Goal: Task Accomplishment & Management: Manage account settings

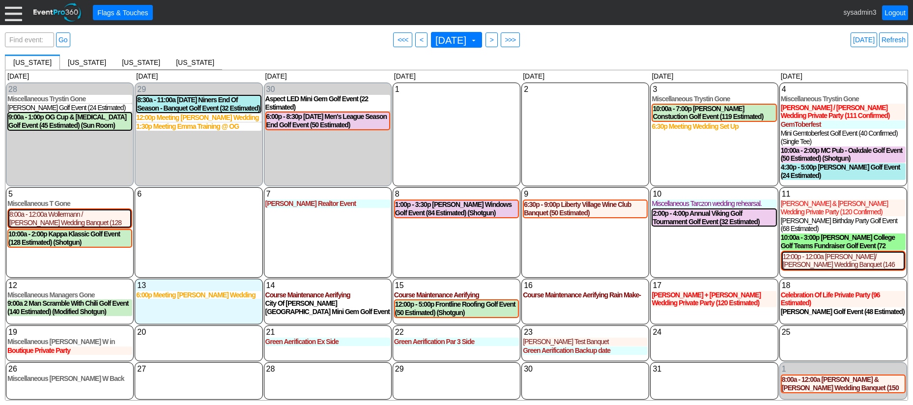
click at [13, 15] on div at bounding box center [13, 12] width 17 height 17
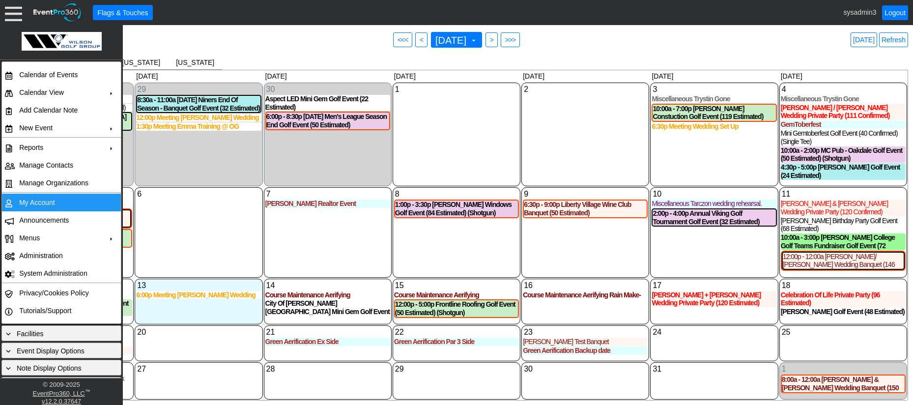
click at [46, 203] on td "My Account" at bounding box center [59, 203] width 88 height 18
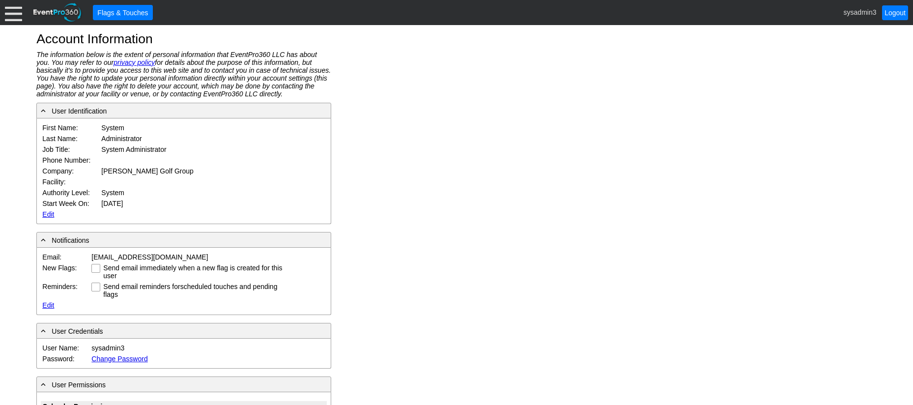
click at [44, 214] on link "Edit" at bounding box center [48, 214] width 12 height 8
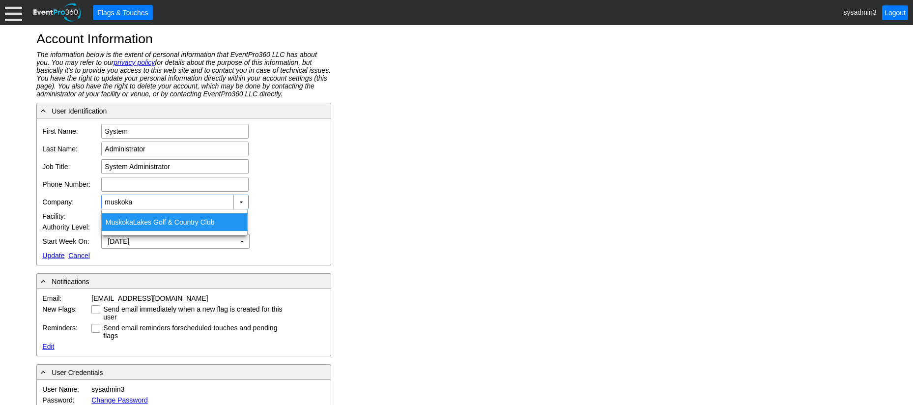
click at [143, 215] on div "Muskoka Lakes Golf & Country Club" at bounding box center [175, 222] width 146 height 18
type input "[GEOGRAPHIC_DATA]"
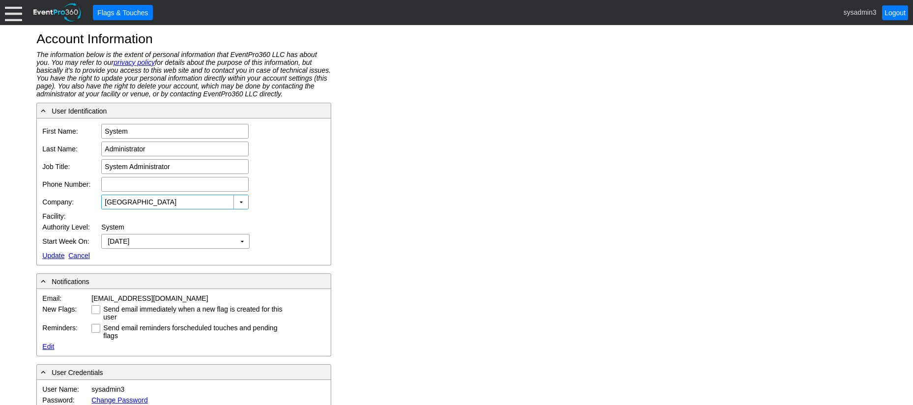
click at [11, 18] on div at bounding box center [13, 12] width 17 height 17
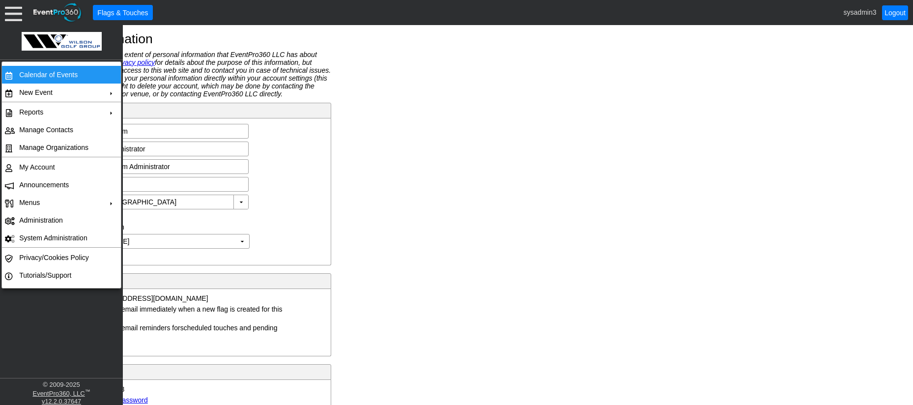
click at [50, 74] on td "Calendar of Events" at bounding box center [59, 75] width 88 height 18
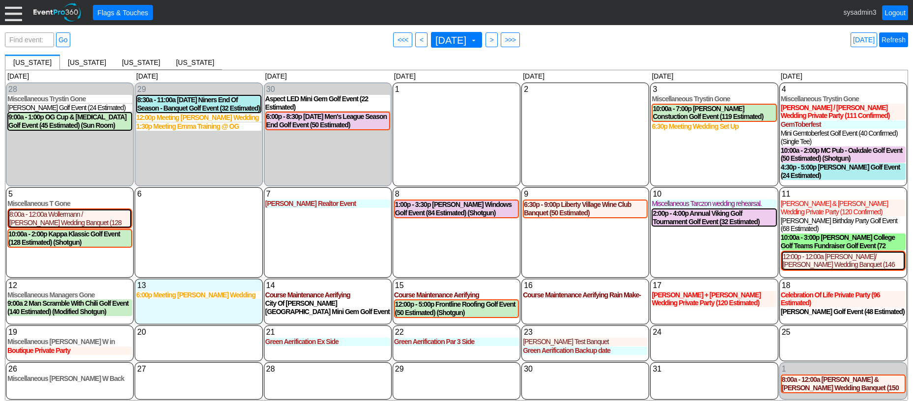
click at [898, 42] on link "Refresh" at bounding box center [894, 39] width 29 height 15
click at [14, 12] on div at bounding box center [13, 12] width 17 height 17
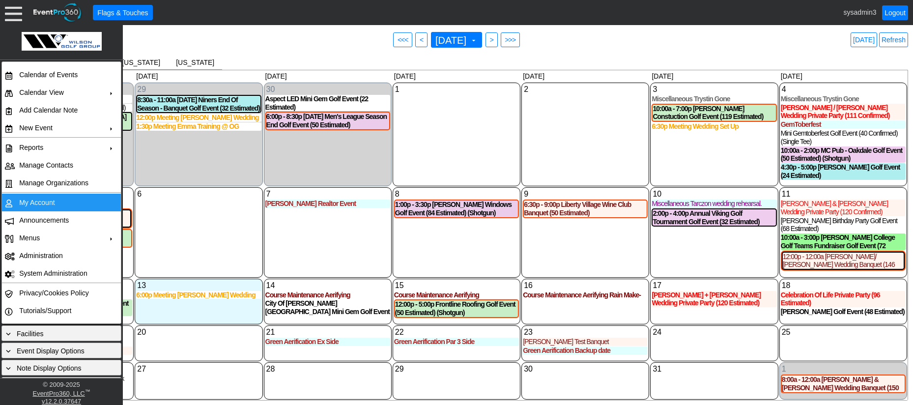
click at [41, 204] on td "My Account" at bounding box center [59, 203] width 88 height 18
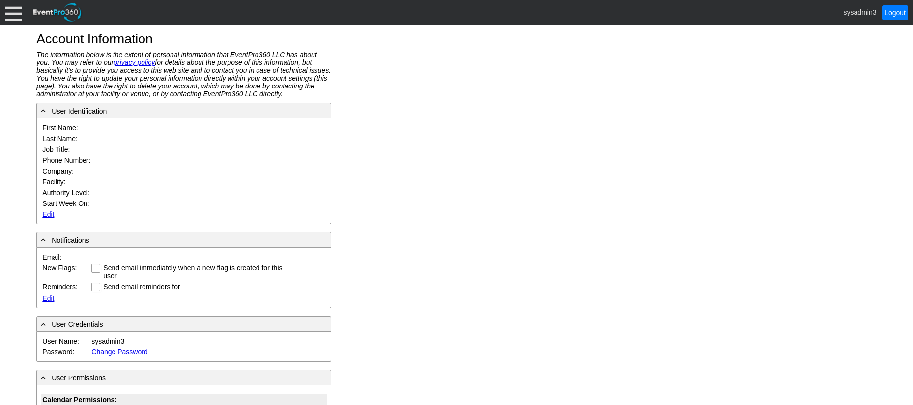
type input "System"
type input "Administrator"
type input "System Administrator"
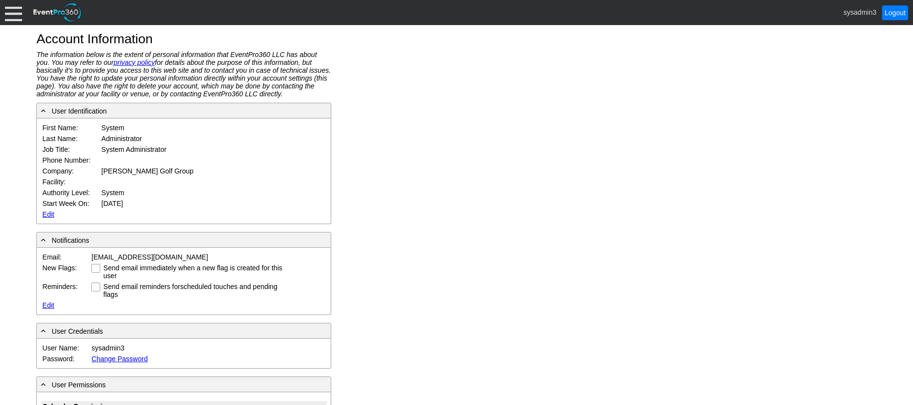
click at [50, 212] on link "Edit" at bounding box center [48, 214] width 12 height 8
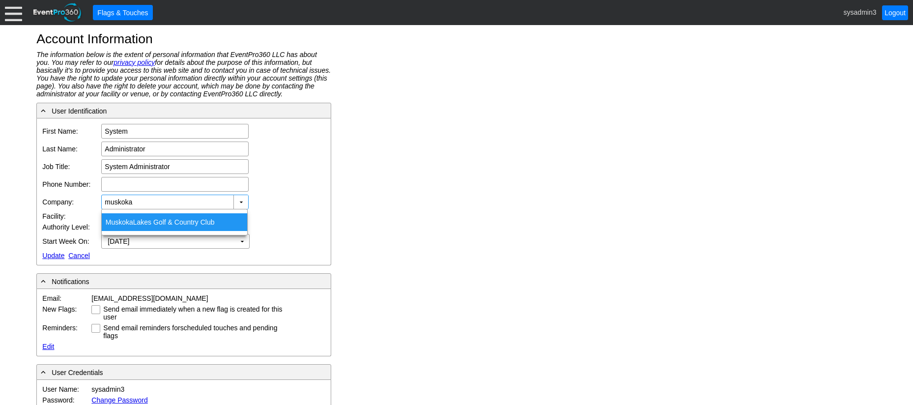
click at [135, 223] on div "[GEOGRAPHIC_DATA]" at bounding box center [175, 222] width 146 height 18
type input "[GEOGRAPHIC_DATA]"
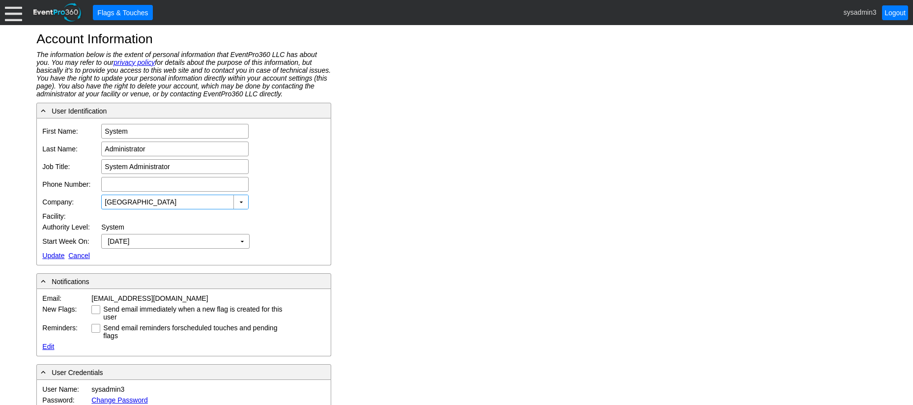
click at [50, 256] on link "Update" at bounding box center [53, 256] width 22 height 8
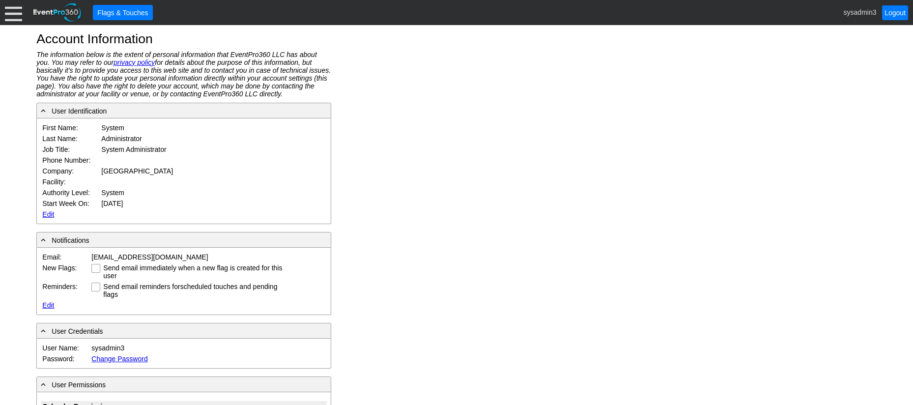
click at [17, 14] on div at bounding box center [13, 12] width 17 height 17
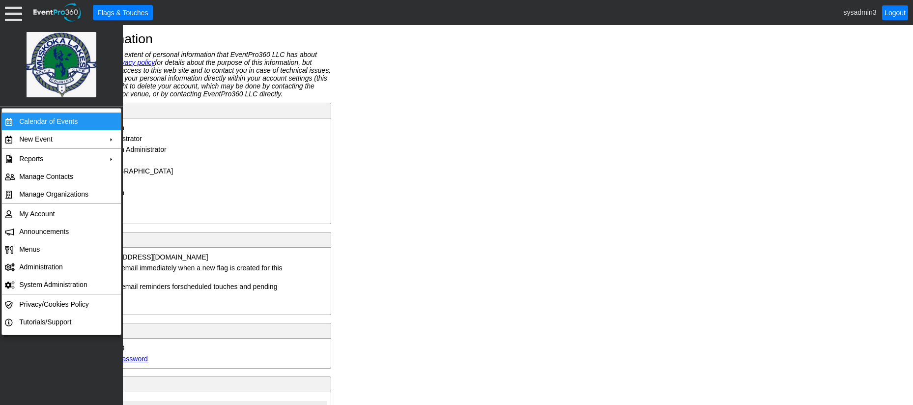
click at [39, 119] on td "Calendar of Events" at bounding box center [59, 122] width 88 height 18
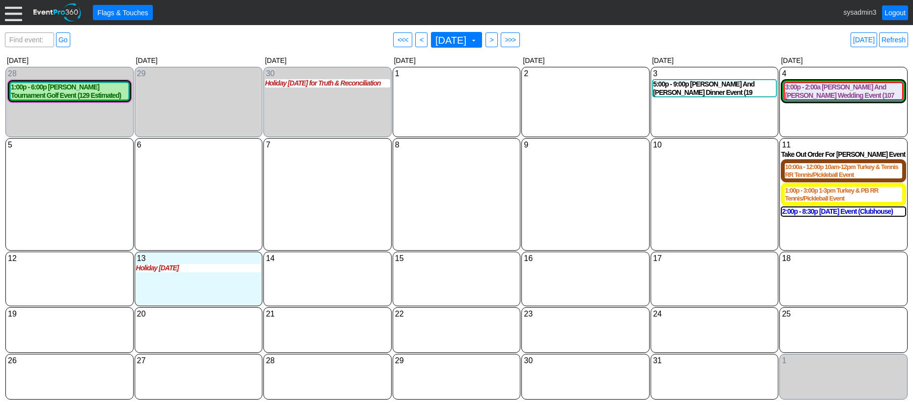
click at [565, 200] on div "9 [DATE]" at bounding box center [586, 194] width 128 height 113
click at [890, 36] on link "Refresh" at bounding box center [894, 39] width 29 height 15
click at [899, 43] on link "Refresh" at bounding box center [894, 39] width 29 height 15
click at [894, 12] on link "Logout" at bounding box center [895, 12] width 26 height 15
